Goal: Task Accomplishment & Management: Complete application form

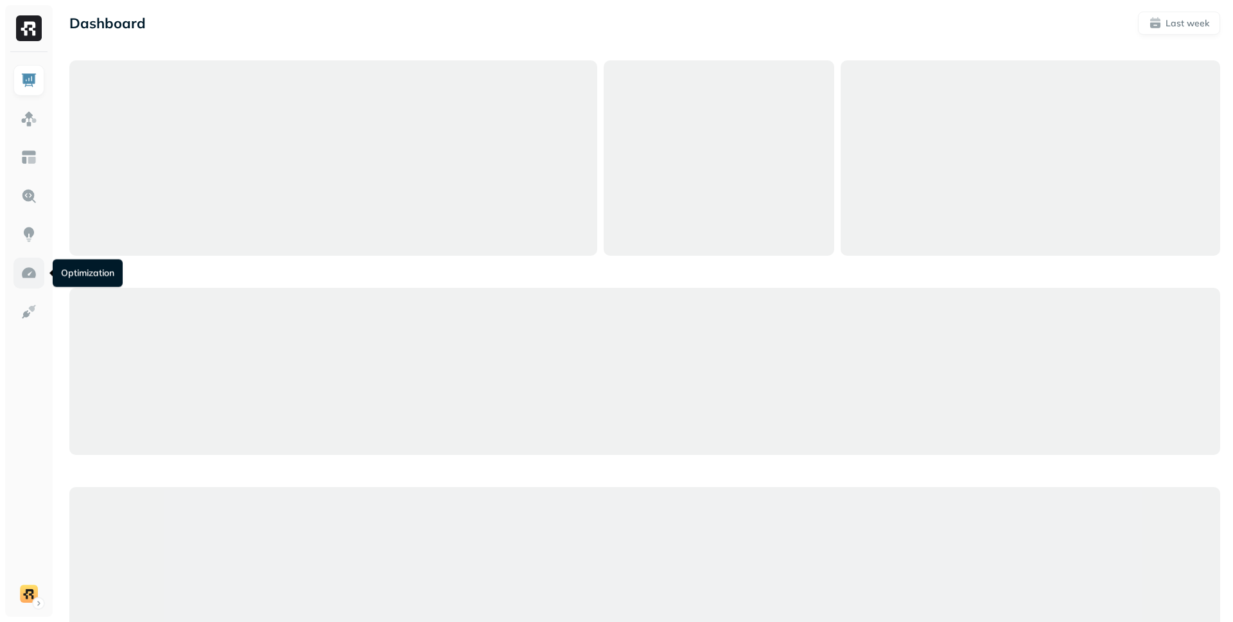
click at [27, 270] on img at bounding box center [29, 273] width 17 height 17
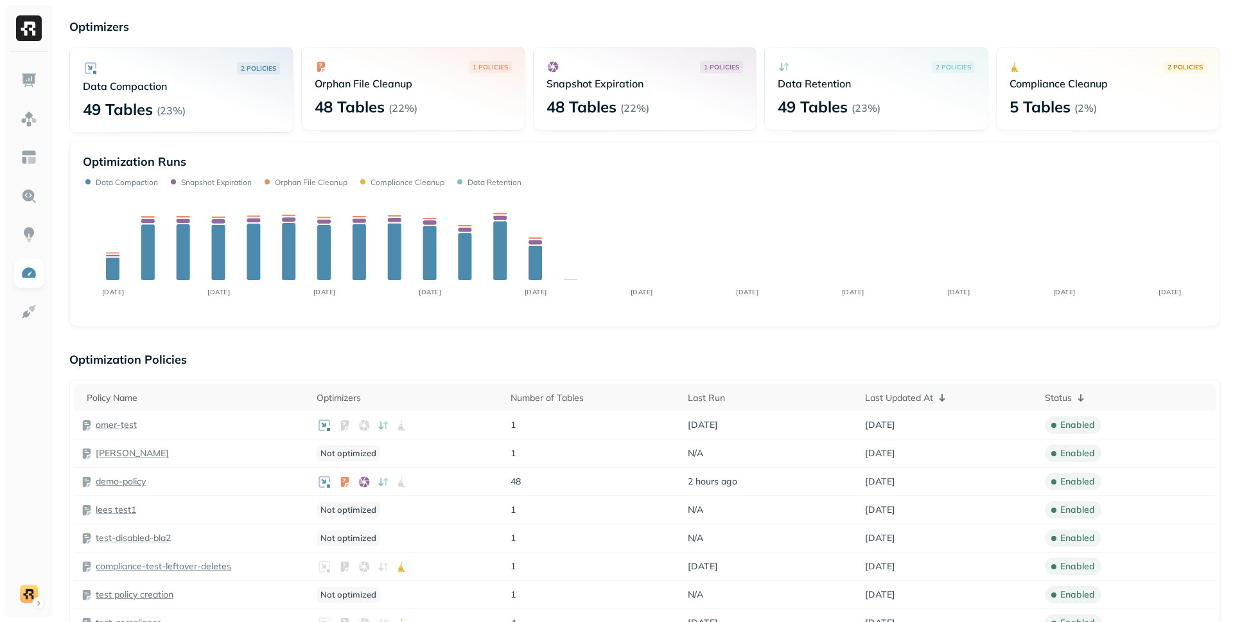
scroll to position [37, 0]
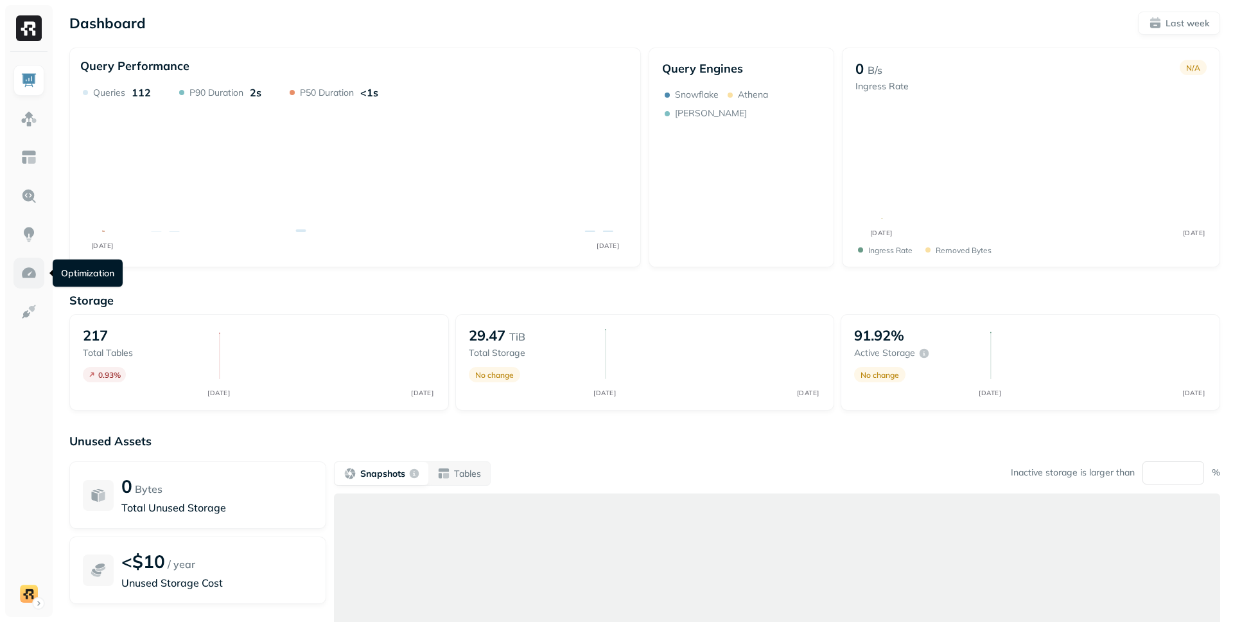
click at [28, 272] on img at bounding box center [29, 273] width 17 height 17
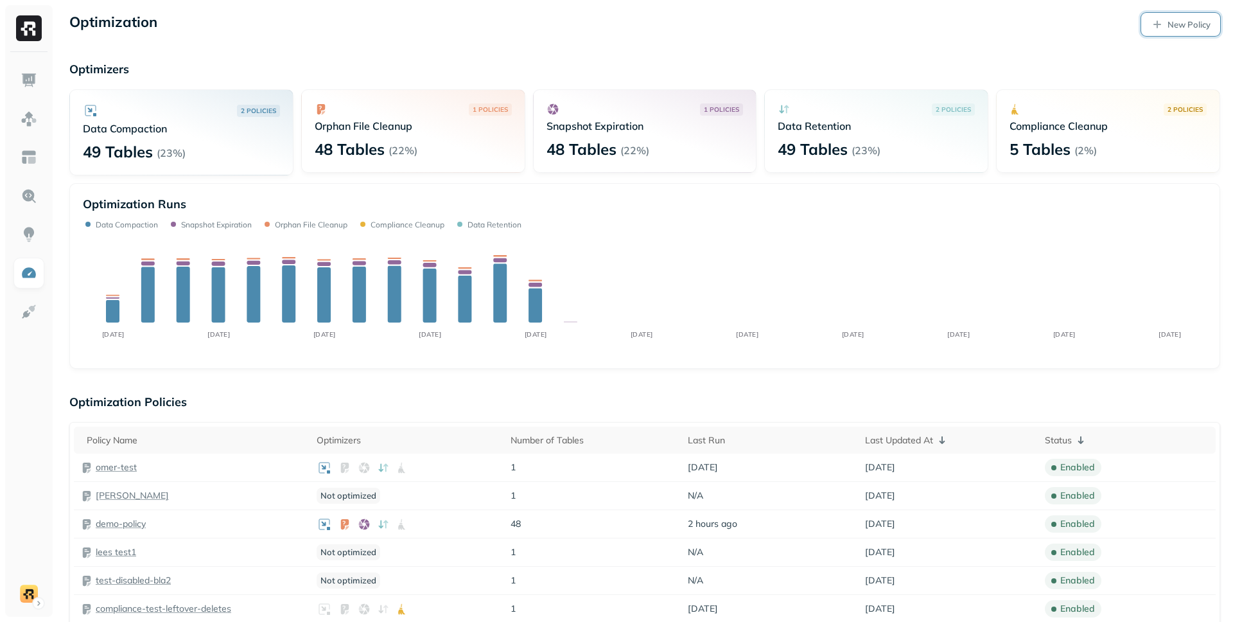
click at [1167, 27] on p "New Policy" at bounding box center [1188, 25] width 43 height 12
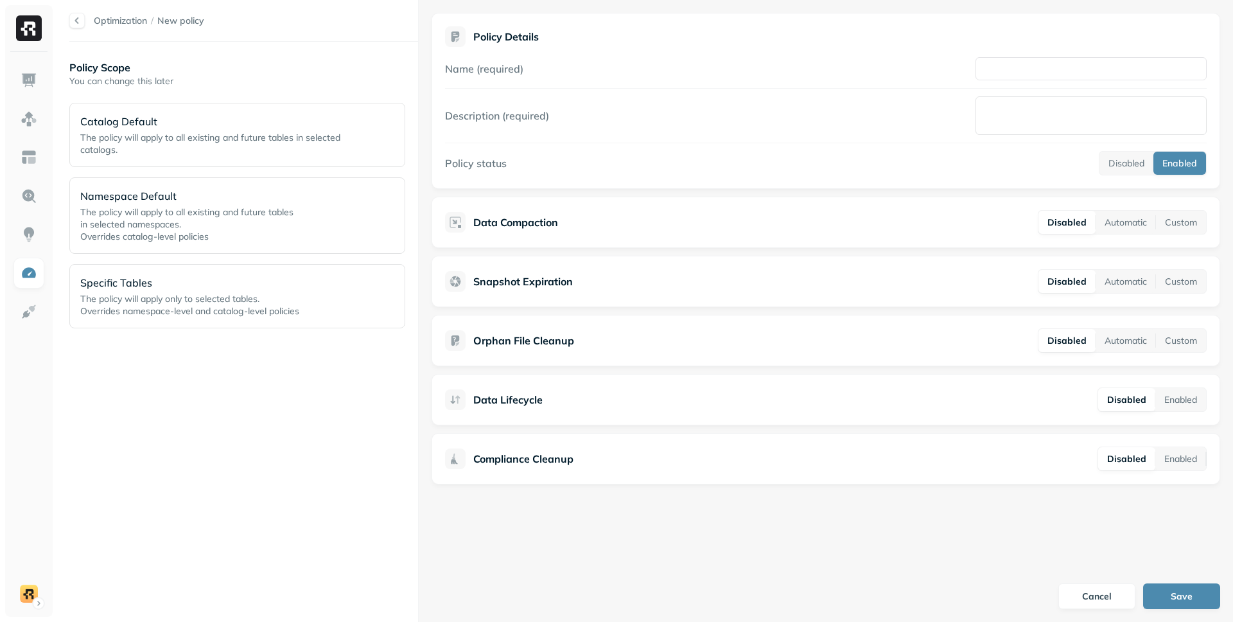
click at [697, 176] on div "Policy Details Name (required) Description (required) Policy status Disabled En…" at bounding box center [826, 101] width 789 height 176
click at [1169, 277] on button "Custom" at bounding box center [1181, 281] width 50 height 23
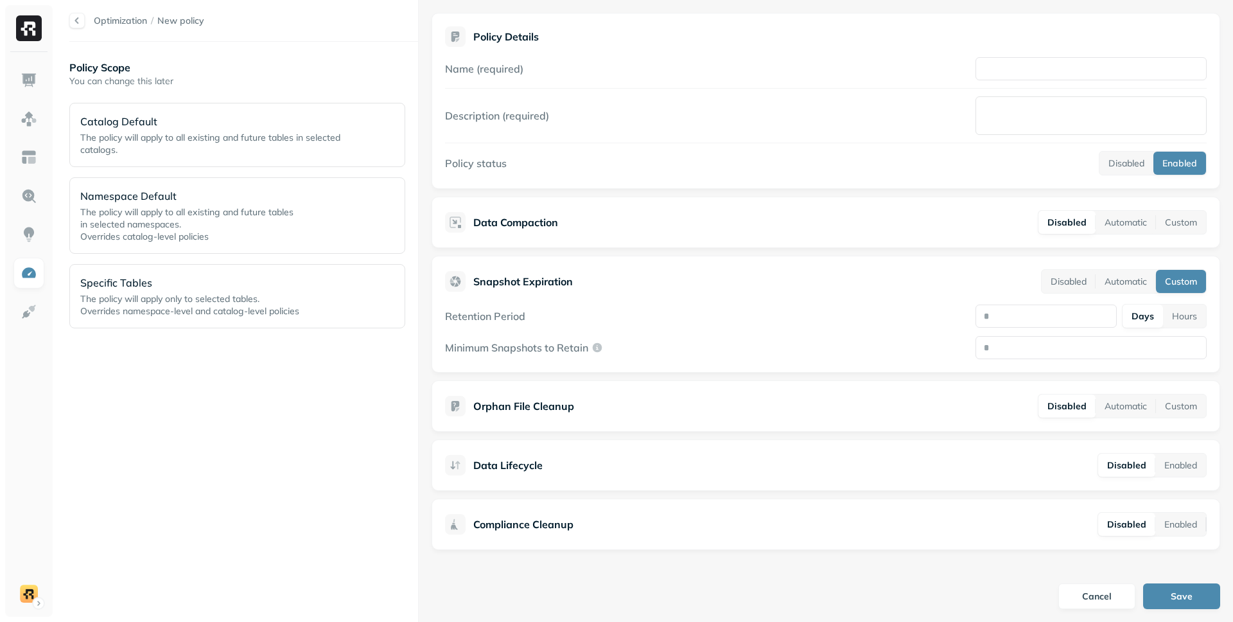
click at [451, 310] on label "Retention Period" at bounding box center [485, 316] width 80 height 13
drag, startPoint x: 451, startPoint y: 310, endPoint x: 543, endPoint y: 309, distance: 91.8
click at [543, 309] on div "Retention Period Days Hours" at bounding box center [826, 316] width 762 height 24
click at [1048, 337] on input "Minimum Snapshots to Retain" at bounding box center [1090, 347] width 231 height 23
click at [1060, 307] on input "number" at bounding box center [1045, 315] width 141 height 23
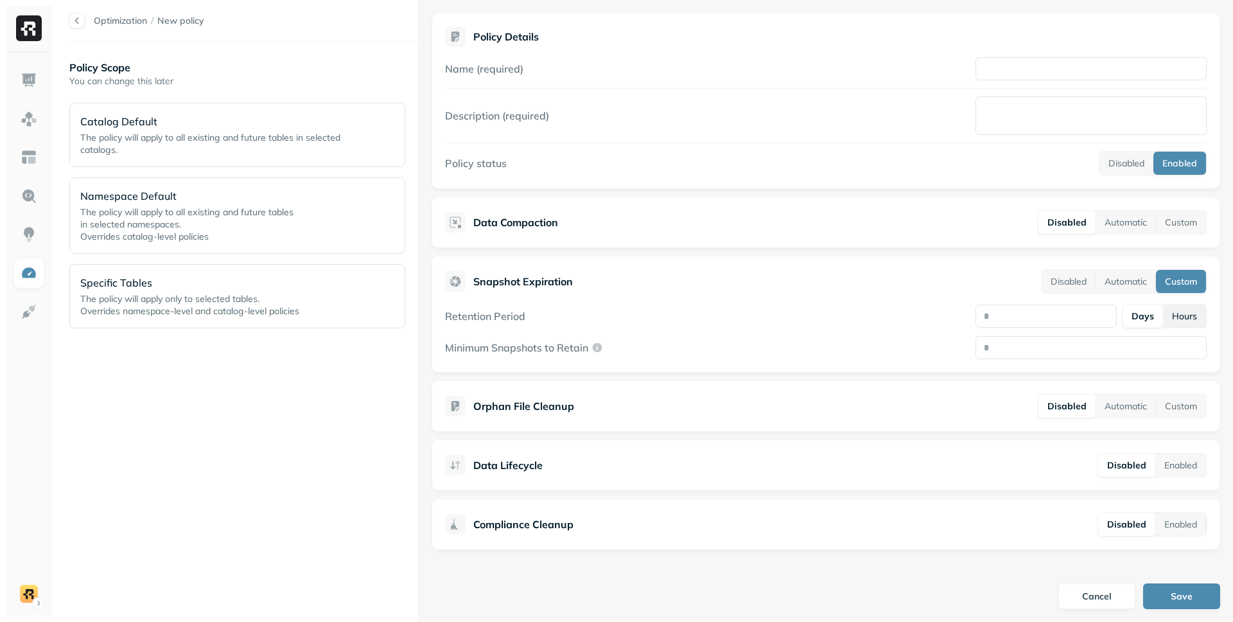
click at [1192, 319] on button "Hours" at bounding box center [1184, 315] width 43 height 23
click at [1147, 315] on button "Days" at bounding box center [1142, 315] width 39 height 23
click at [1071, 315] on input "number" at bounding box center [1045, 315] width 141 height 23
click at [1031, 335] on div "Retention Period Days Hours Minimum Snapshots to Retain" at bounding box center [826, 331] width 762 height 55
click at [1027, 353] on input "Minimum Snapshots to Retain" at bounding box center [1090, 347] width 231 height 23
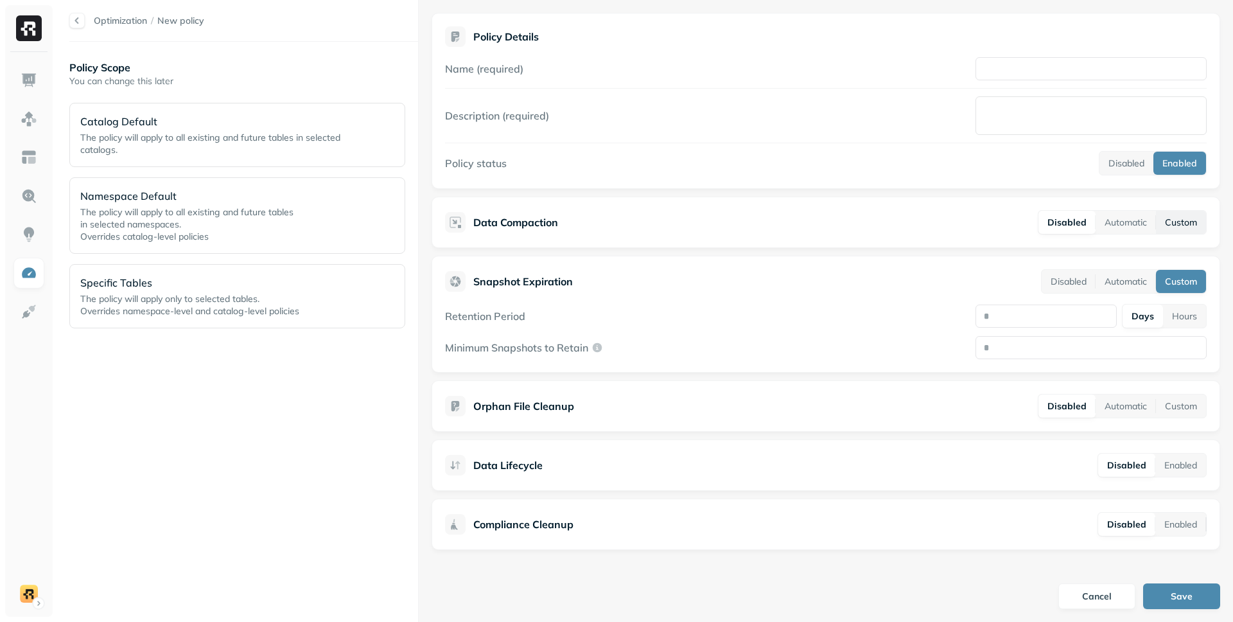
click at [1177, 222] on button "Custom" at bounding box center [1181, 222] width 50 height 23
